Goal: Check status

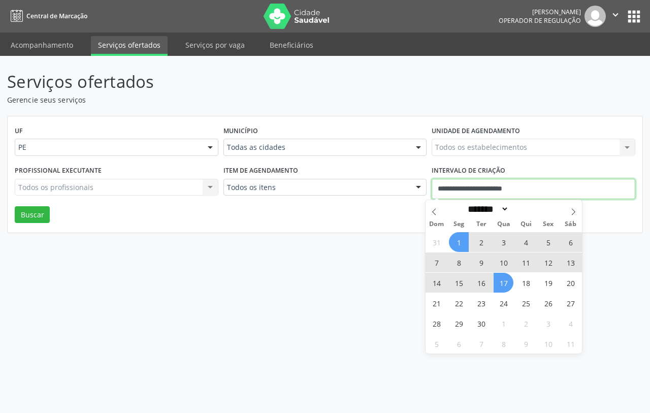
click at [503, 184] on input "**********" at bounding box center [534, 189] width 204 height 20
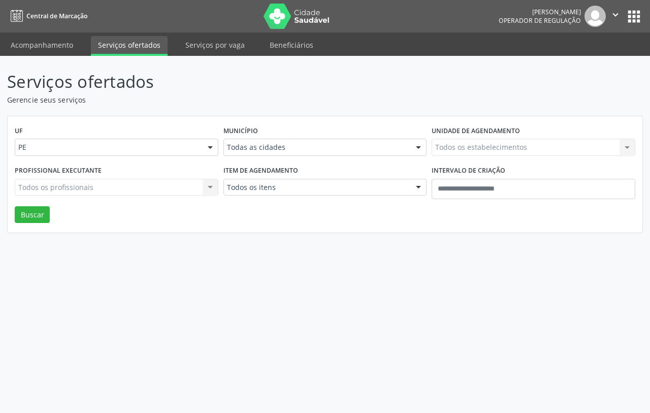
click at [348, 212] on div "UF PE PE Nenhum resultado encontrado para: " " Não há nenhuma opção para ser ex…" at bounding box center [325, 174] width 635 height 117
